Goal: Task Accomplishment & Management: Manage account settings

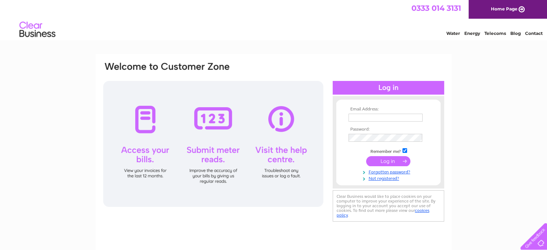
type input "[PERSON_NAME][EMAIL_ADDRESS][PERSON_NAME][DOMAIN_NAME]"
click at [388, 160] on input "submit" at bounding box center [388, 161] width 44 height 10
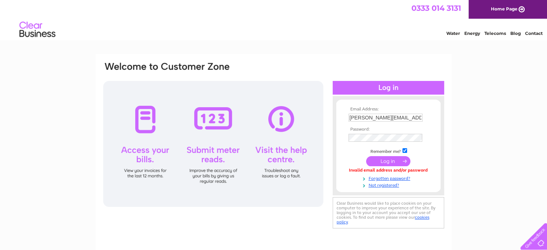
click at [388, 116] on input "[PERSON_NAME][EMAIL_ADDRESS][PERSON_NAME][DOMAIN_NAME]" at bounding box center [385, 118] width 74 height 8
type input "[PERSON_NAME][EMAIL_ADDRESS][PERSON_NAME][DOMAIN_NAME]"
click at [366, 157] on input "submit" at bounding box center [388, 162] width 44 height 10
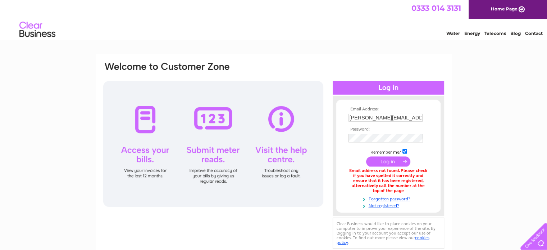
click at [539, 83] on div "Email Address: Nicole.hunter@hatrickbruce.co.uk Password:" at bounding box center [273, 217] width 547 height 327
